Goal: Check status: Check status

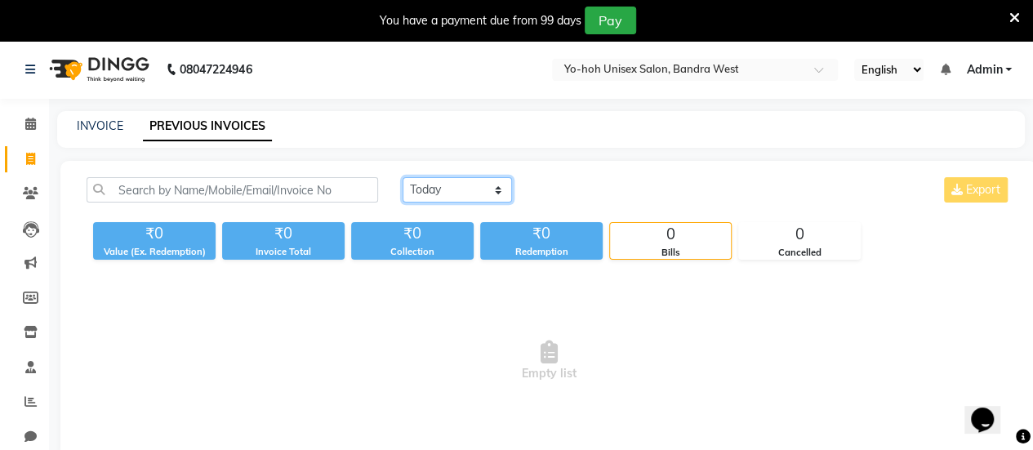
click at [453, 183] on select "[DATE] [DATE] Custom Range" at bounding box center [457, 189] width 109 height 25
select select "range"
click at [403, 177] on select "[DATE] [DATE] Custom Range" at bounding box center [457, 189] width 109 height 25
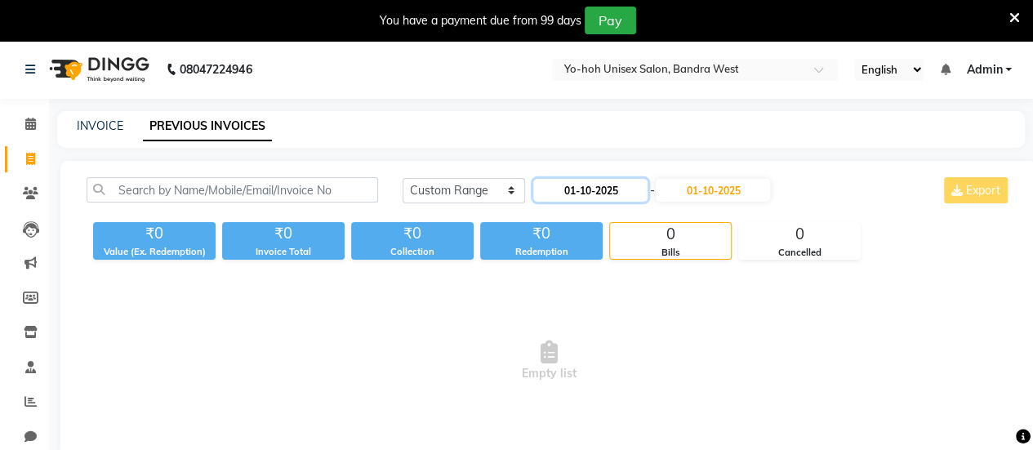
click at [567, 194] on input "01-10-2025" at bounding box center [590, 190] width 114 height 23
select select "10"
select select "2025"
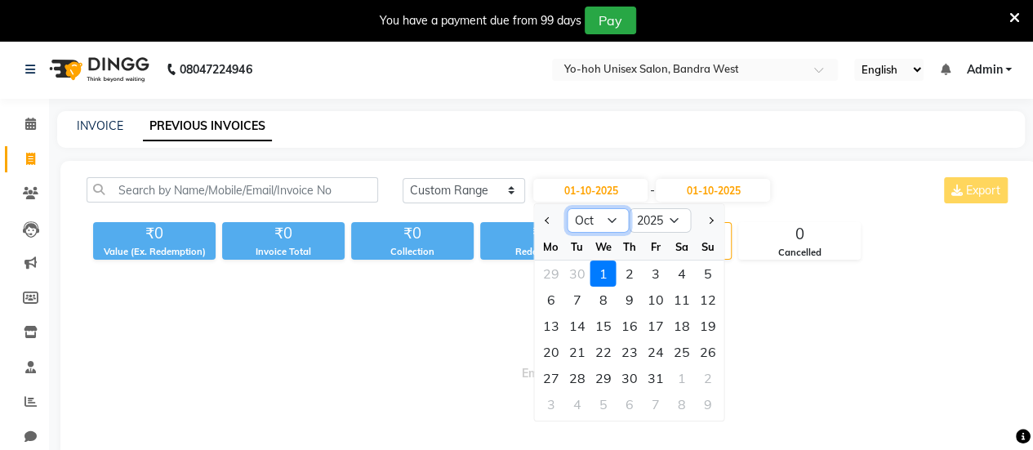
click at [578, 220] on select "Jan Feb Mar Apr May Jun [DATE] Aug Sep Oct Nov Dec" at bounding box center [598, 220] width 62 height 24
select select "9"
click at [567, 208] on select "Jan Feb Mar Apr May Jun [DATE] Aug Sep Oct Nov Dec" at bounding box center [598, 220] width 62 height 24
click at [551, 273] on div "1" at bounding box center [551, 273] width 26 height 26
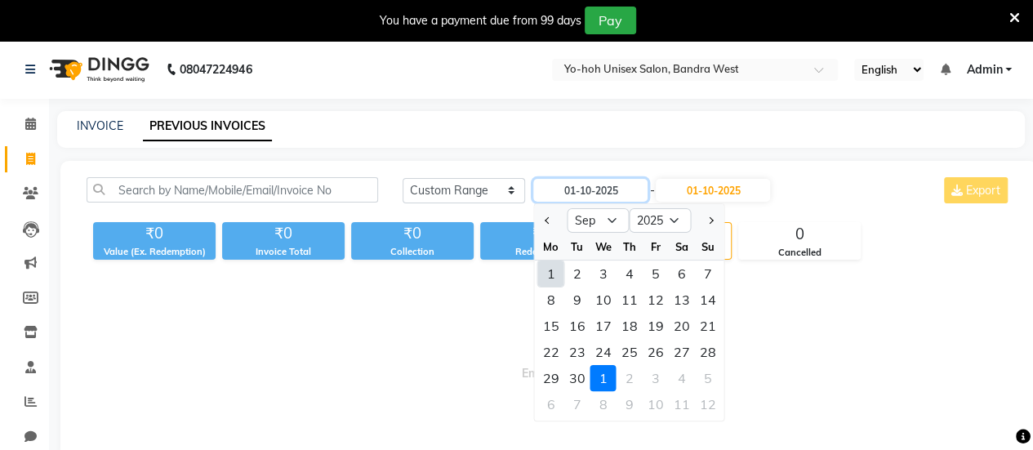
type input "01-09-2025"
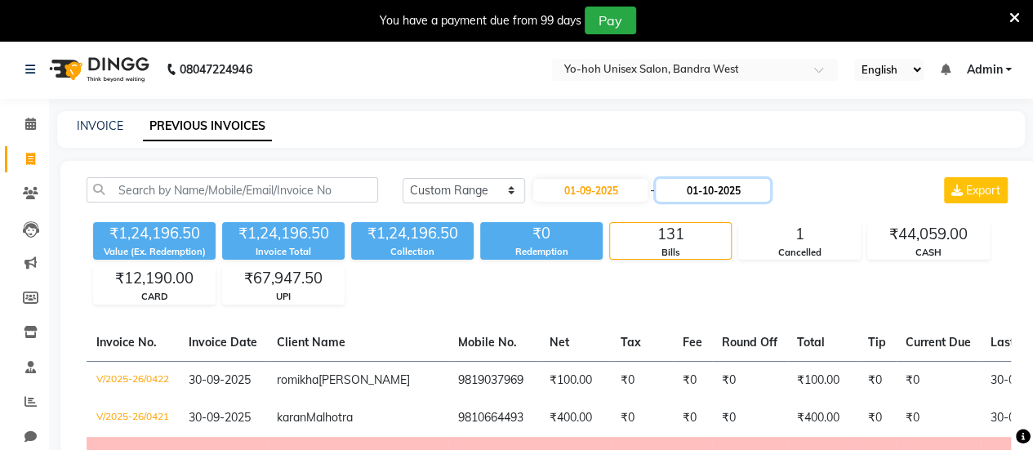
click at [741, 190] on input "01-10-2025" at bounding box center [713, 190] width 114 height 23
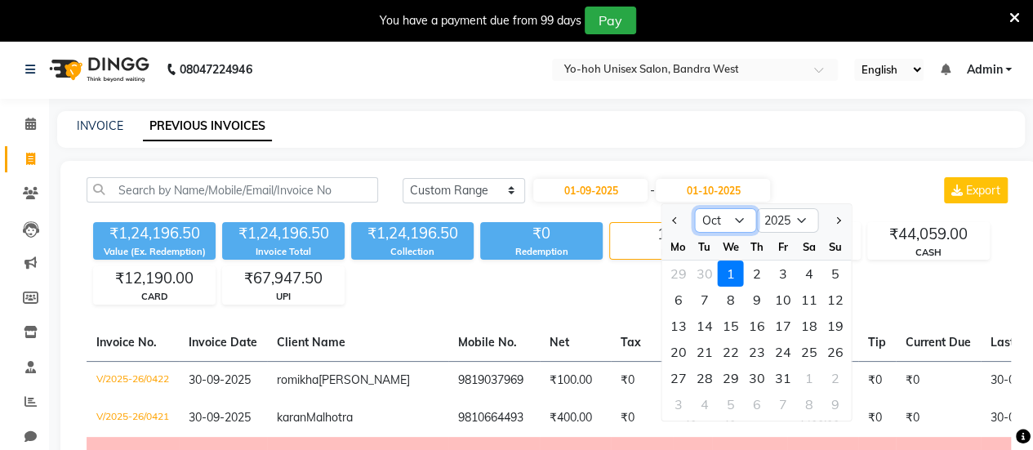
click at [723, 220] on select "Sep Oct Nov Dec" at bounding box center [726, 220] width 62 height 24
select select "9"
click at [695, 208] on select "Sep Oct Nov Dec" at bounding box center [726, 220] width 62 height 24
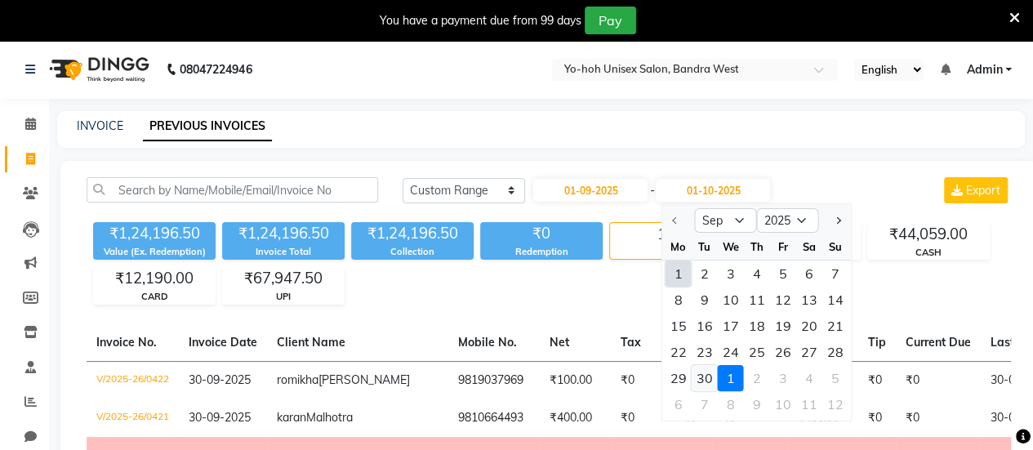
click at [710, 381] on div "30" at bounding box center [705, 378] width 26 height 26
type input "30-09-2025"
